Goal: Task Accomplishment & Management: Manage account settings

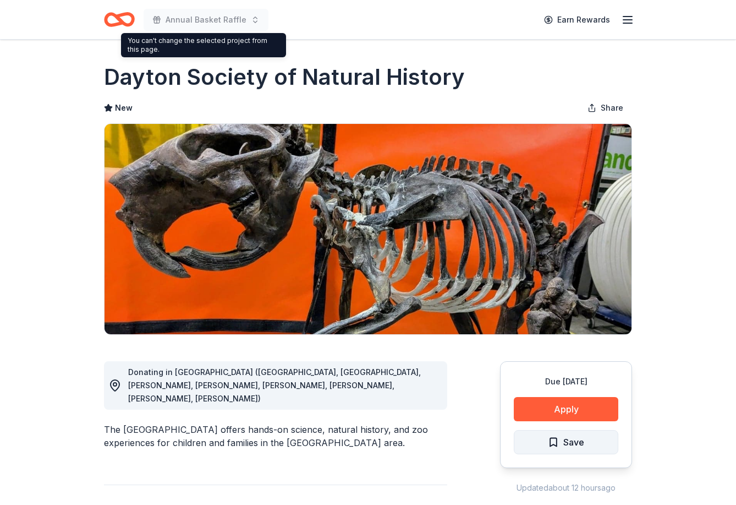
click at [569, 444] on span "Save" at bounding box center [574, 442] width 21 height 14
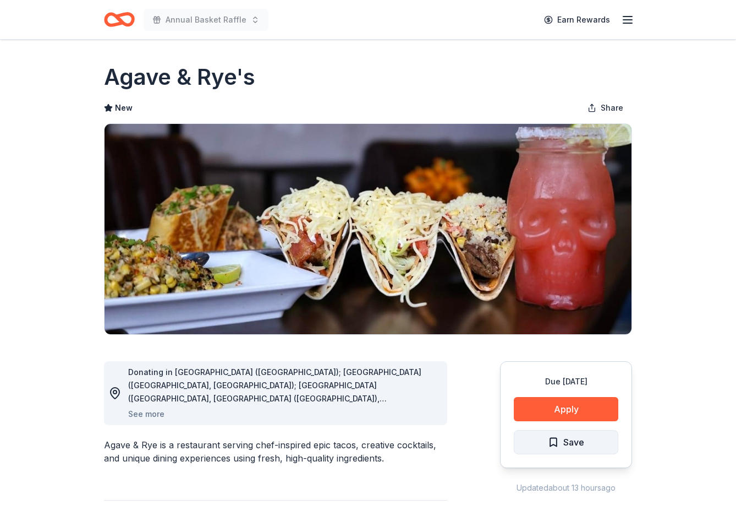
click at [577, 437] on span "Save" at bounding box center [574, 442] width 21 height 14
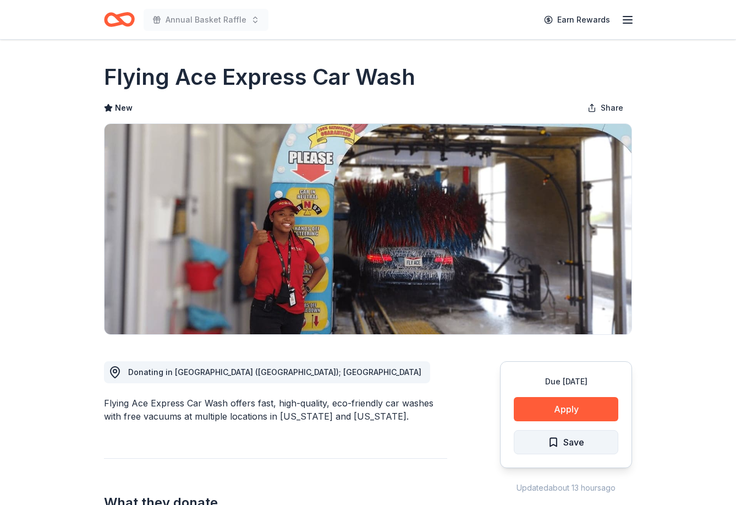
click at [594, 443] on button "Save" at bounding box center [566, 442] width 105 height 24
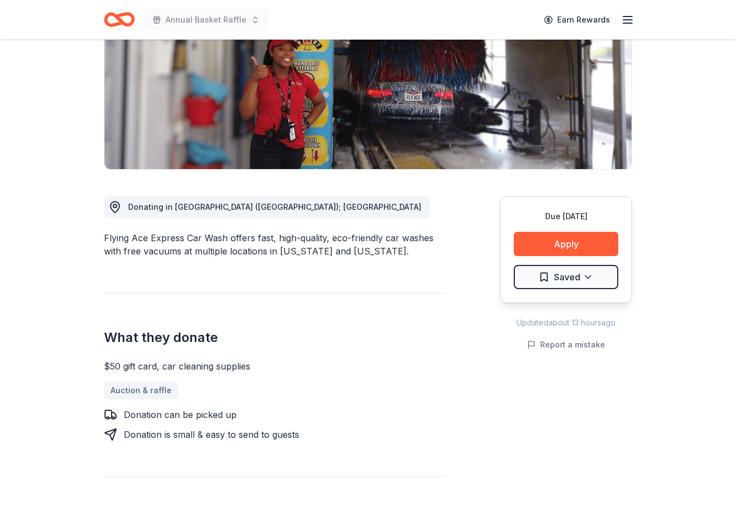
scroll to position [220, 0]
